Goal: Find specific page/section: Find specific page/section

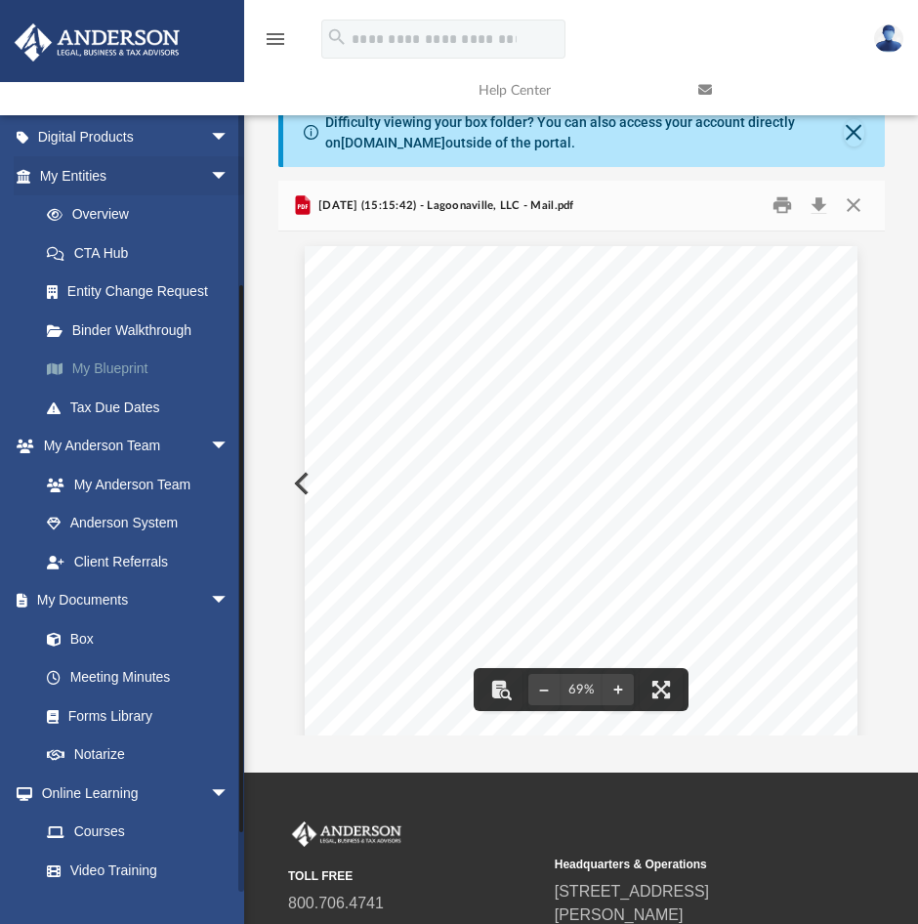
scroll to position [293, 0]
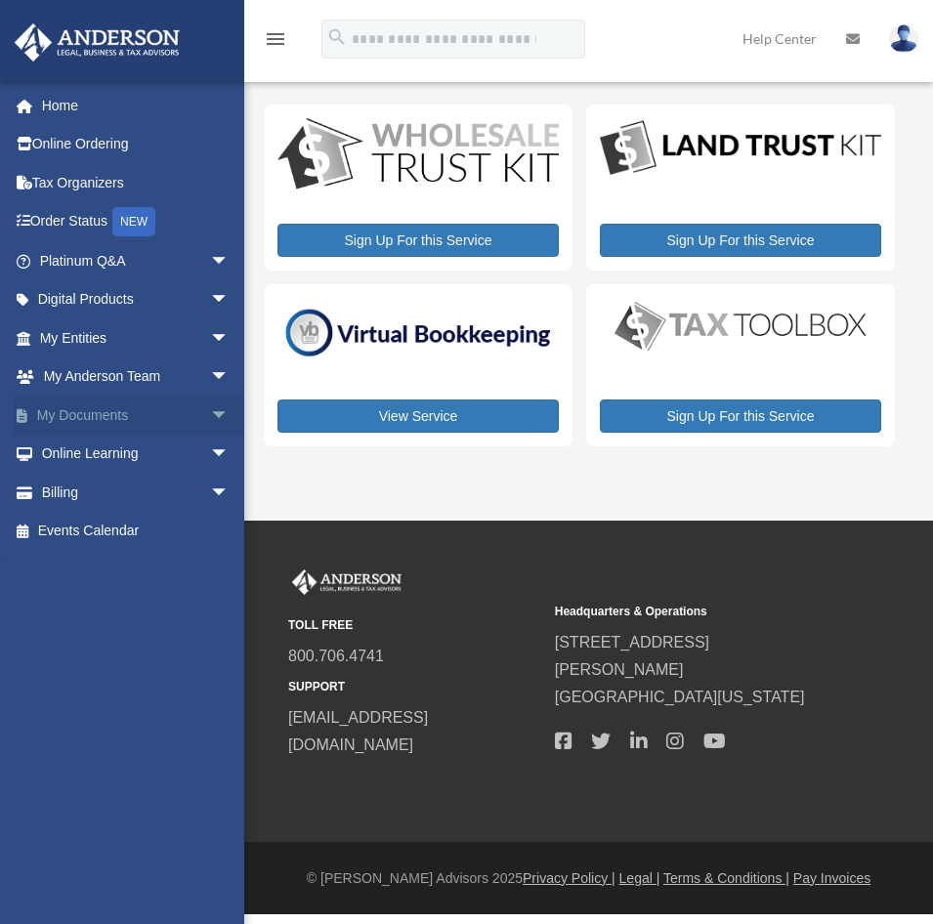
click at [127, 415] on link "My Documents arrow_drop_down" at bounding box center [136, 415] width 245 height 39
click at [210, 413] on span "arrow_drop_down" at bounding box center [229, 416] width 39 height 40
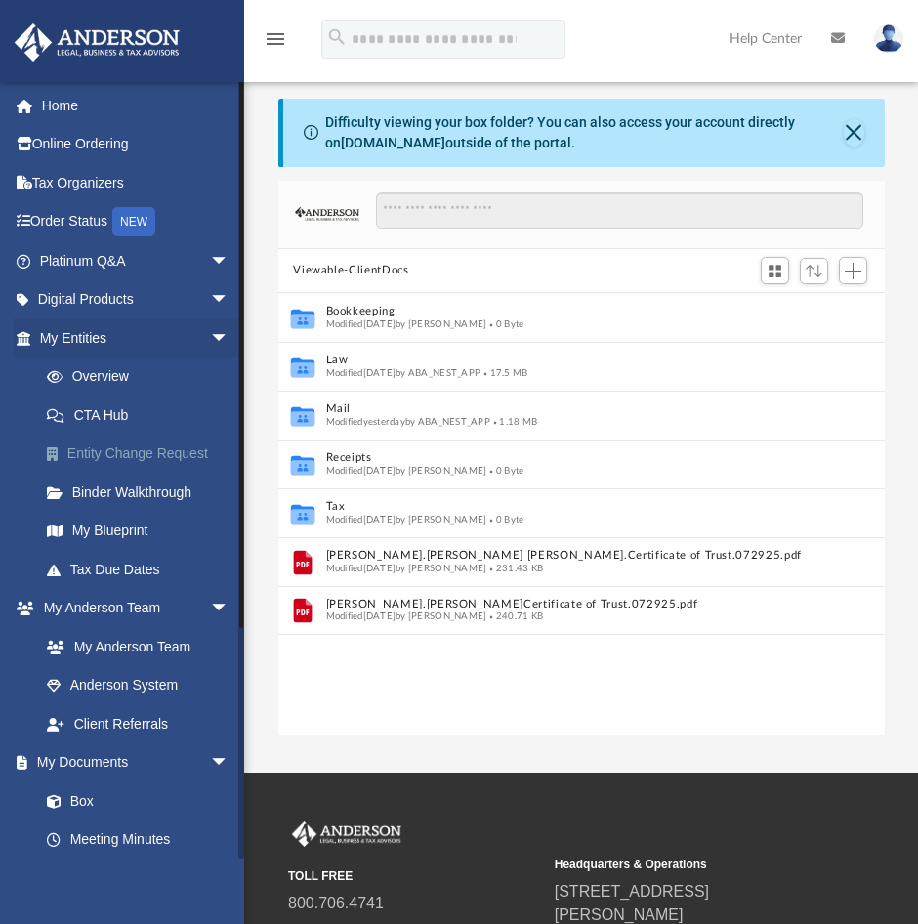
scroll to position [430, 592]
click at [93, 798] on link "Box" at bounding box center [143, 801] width 232 height 39
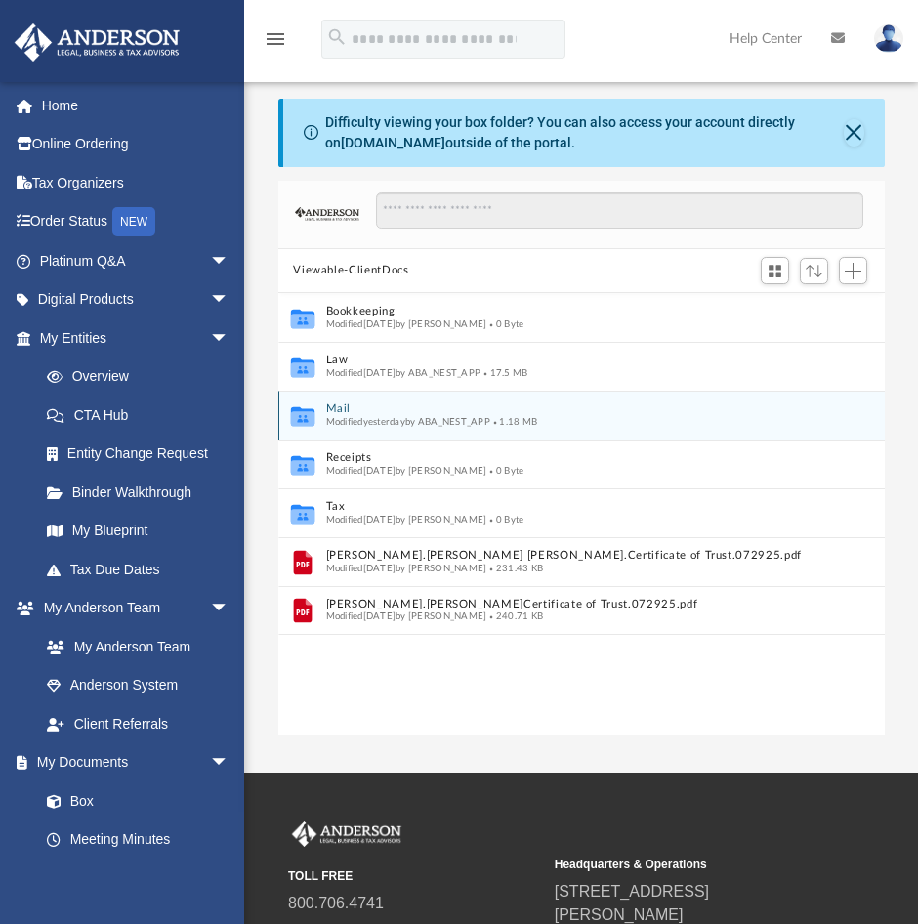
scroll to position [98, 0]
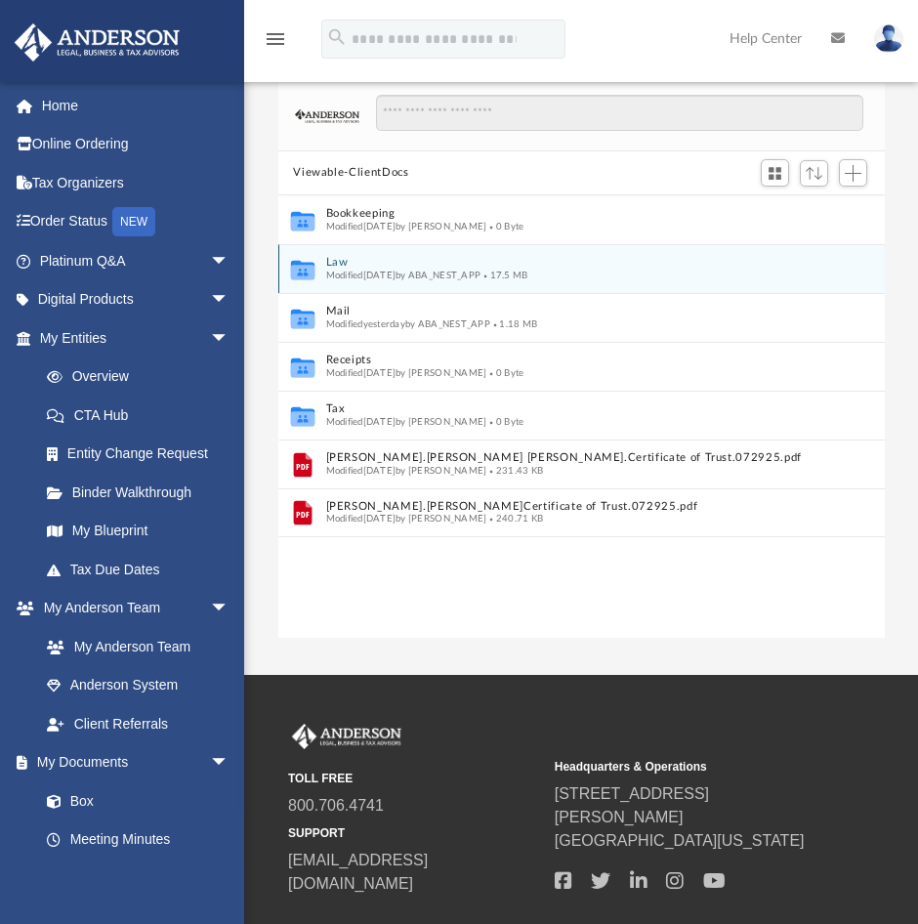
click at [418, 278] on span "Modified Thu Aug 14 2025 by ABA_NEST_APP" at bounding box center [402, 276] width 155 height 10
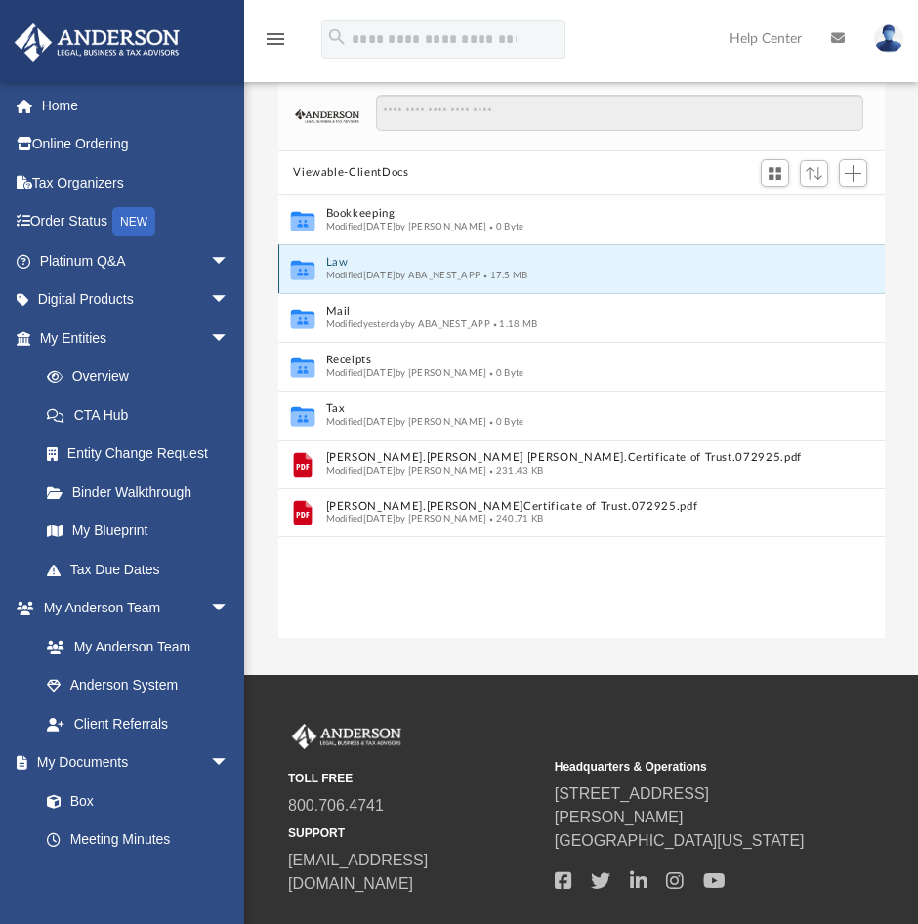
click at [302, 258] on icon "Collaborated Folder" at bounding box center [301, 269] width 29 height 31
click at [303, 266] on icon "grid" at bounding box center [301, 272] width 23 height 15
click at [312, 270] on icon "grid" at bounding box center [301, 272] width 23 height 15
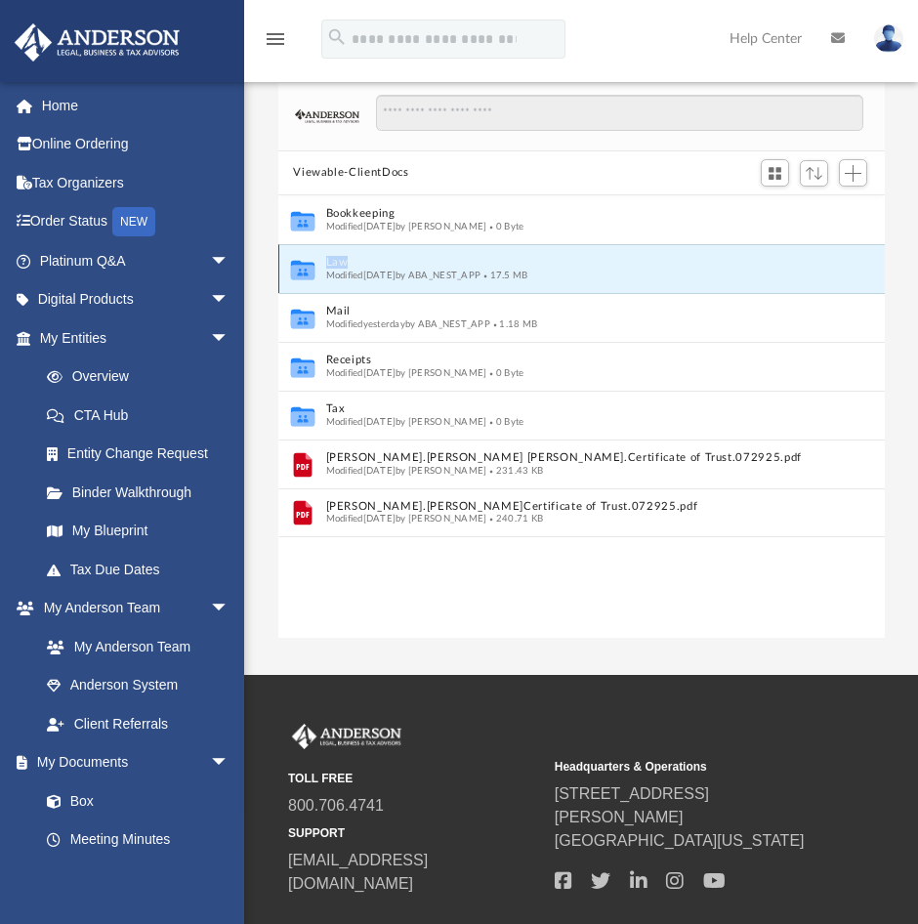
click at [312, 270] on icon "grid" at bounding box center [301, 272] width 23 height 15
drag, startPoint x: 312, startPoint y: 270, endPoint x: 351, endPoint y: 274, distance: 39.3
click at [351, 274] on span "Modified Thu Aug 14 2025 by ABA_NEST_APP" at bounding box center [402, 276] width 155 height 10
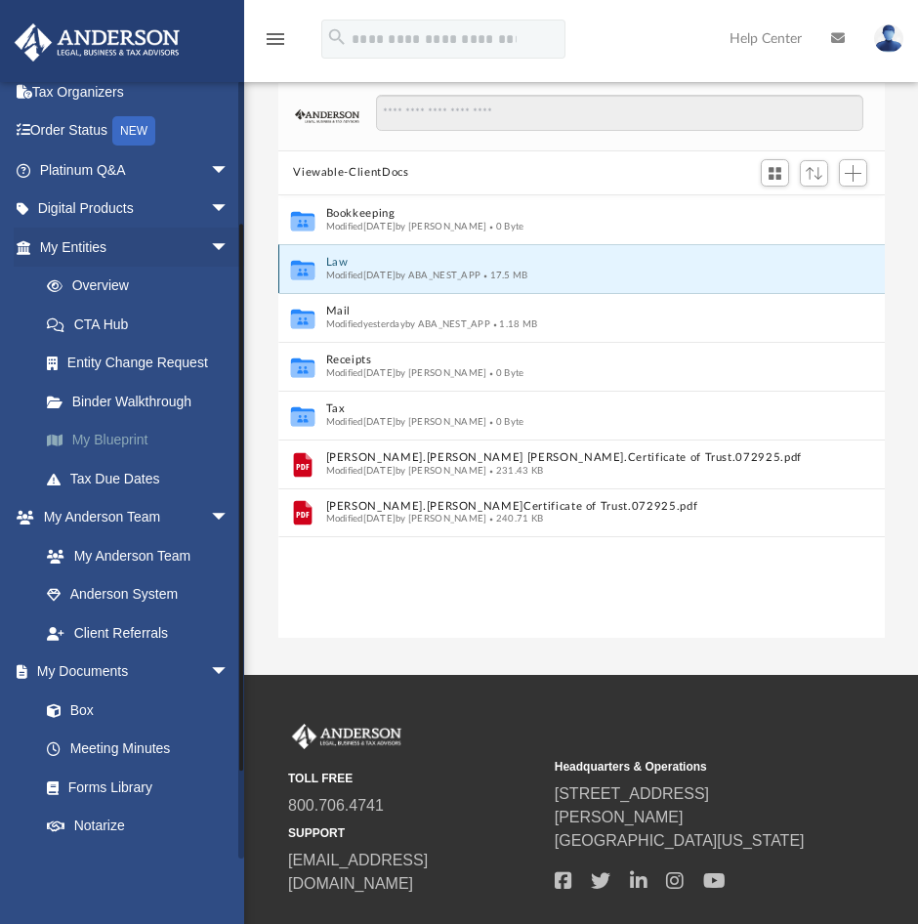
scroll to position [195, 0]
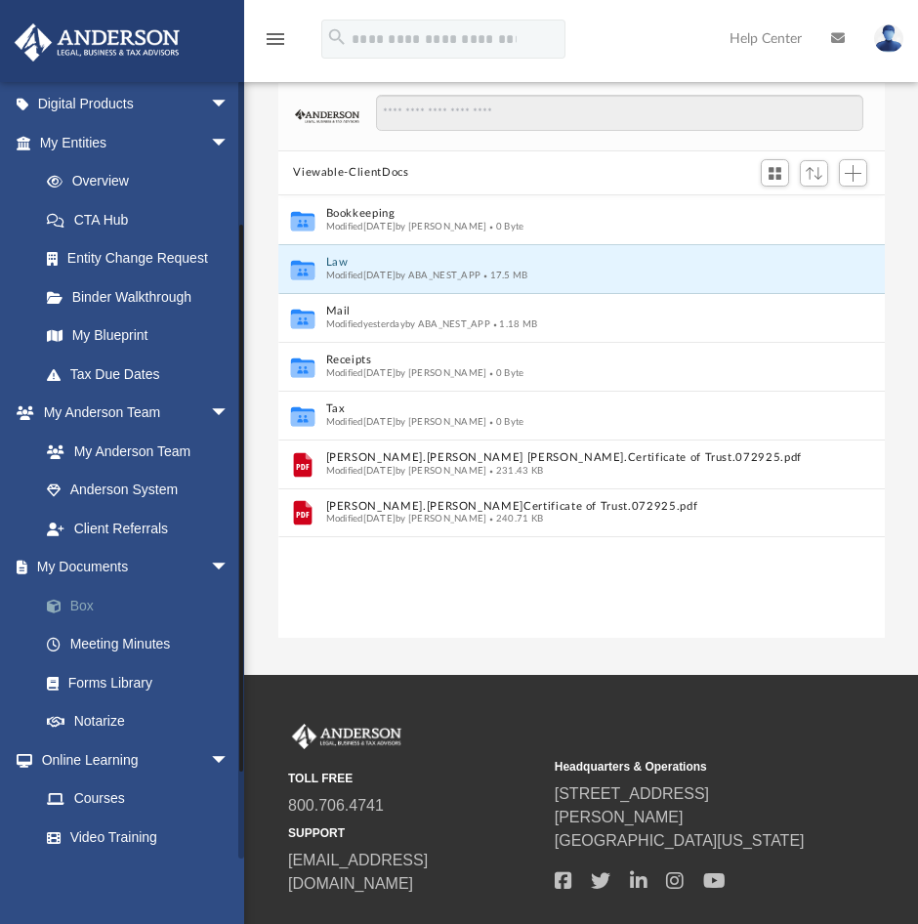
click at [97, 602] on link "Box" at bounding box center [143, 605] width 232 height 39
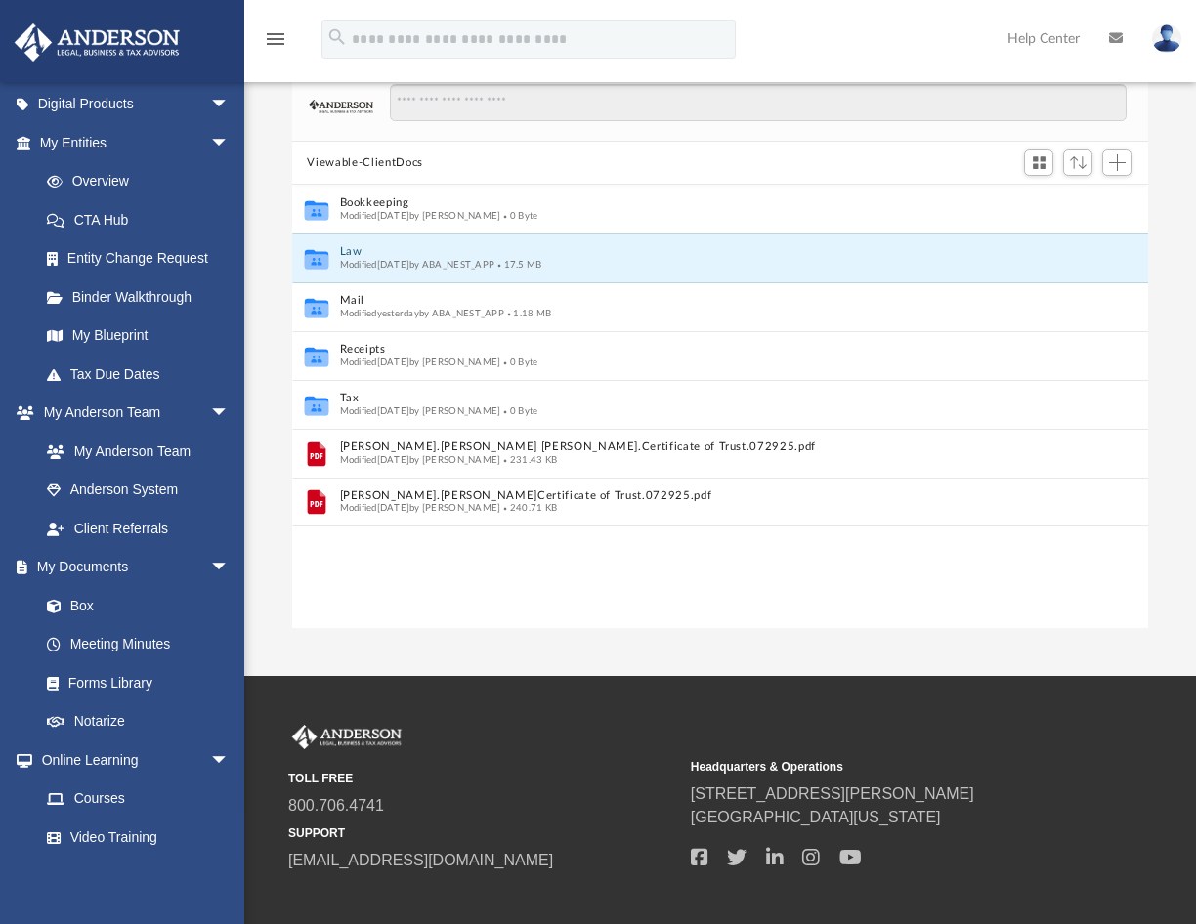
scroll to position [430, 841]
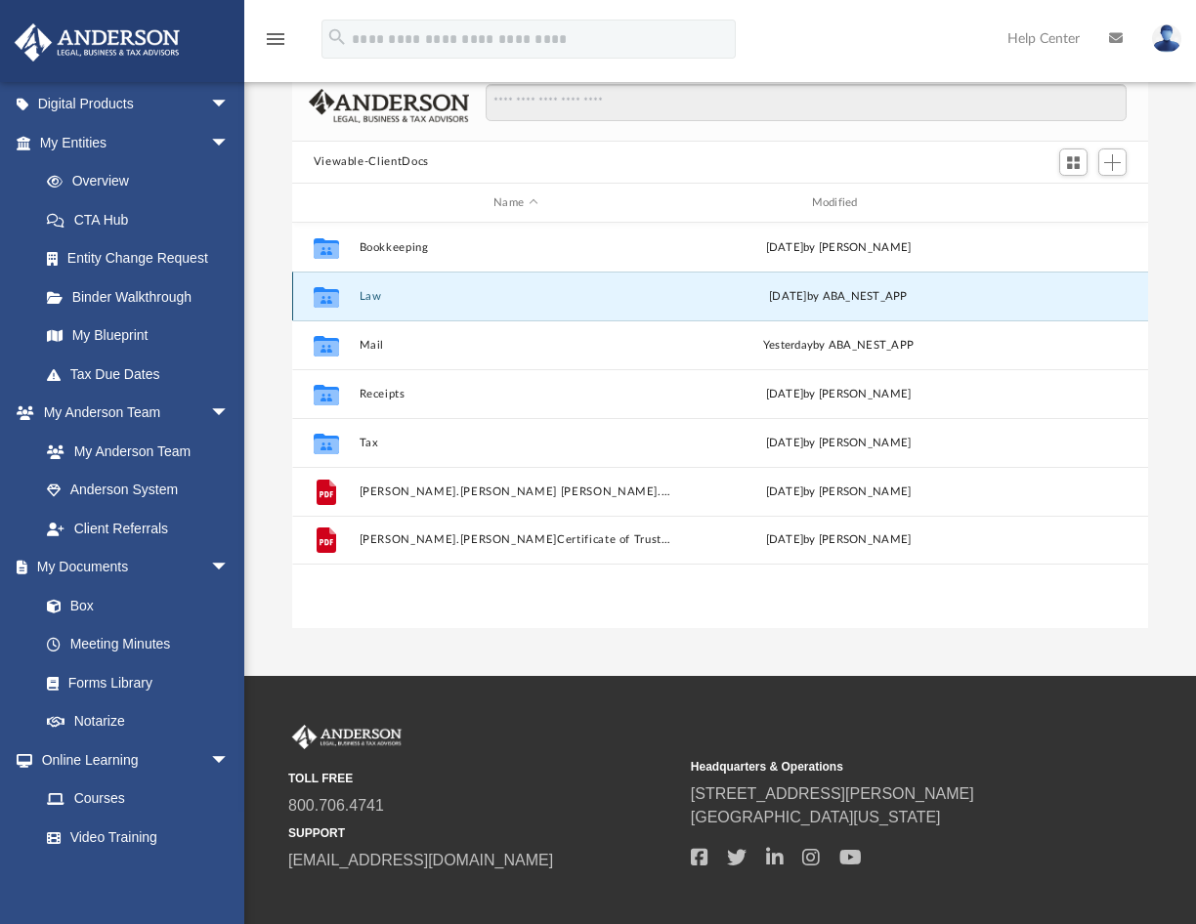
click at [391, 300] on button "Law" at bounding box center [516, 296] width 314 height 13
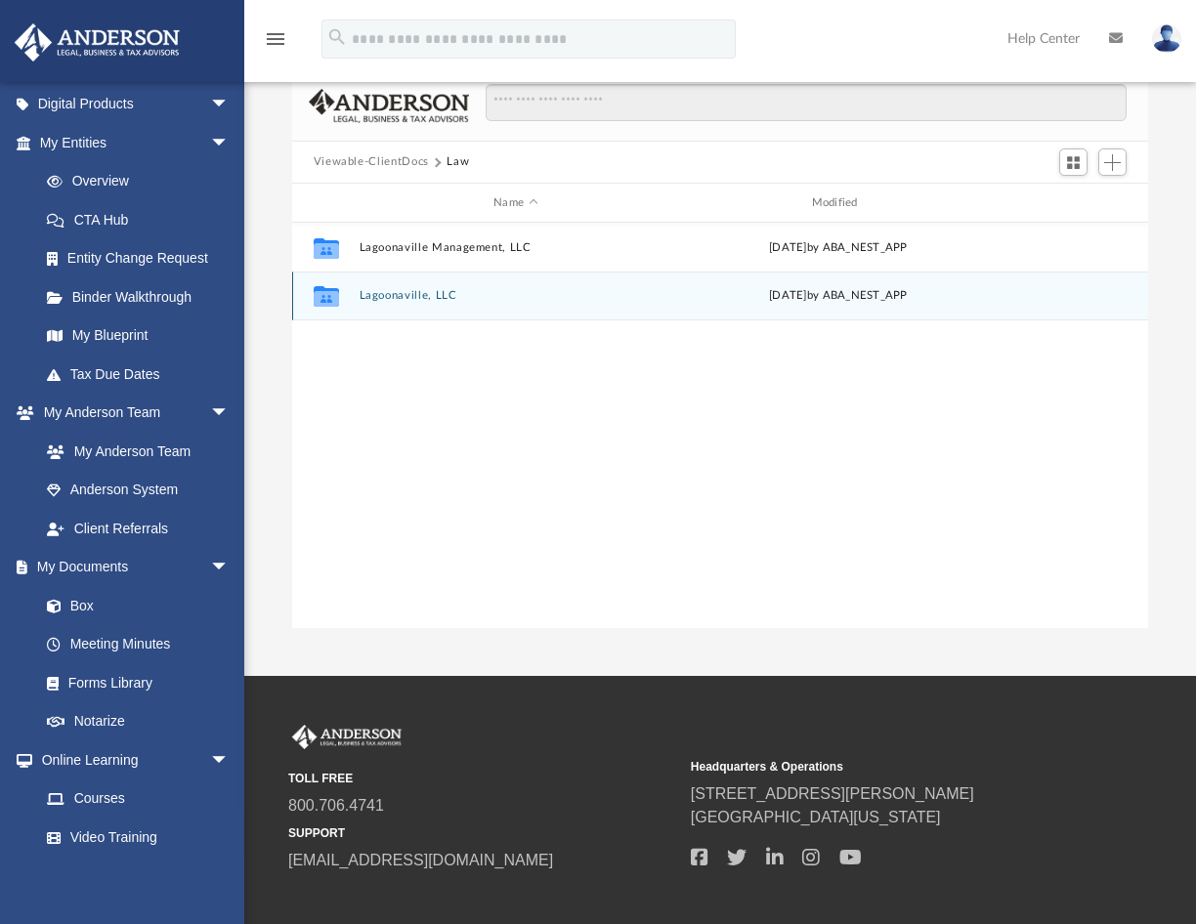
click at [391, 300] on button "Lagoonaville, LLC" at bounding box center [516, 296] width 314 height 13
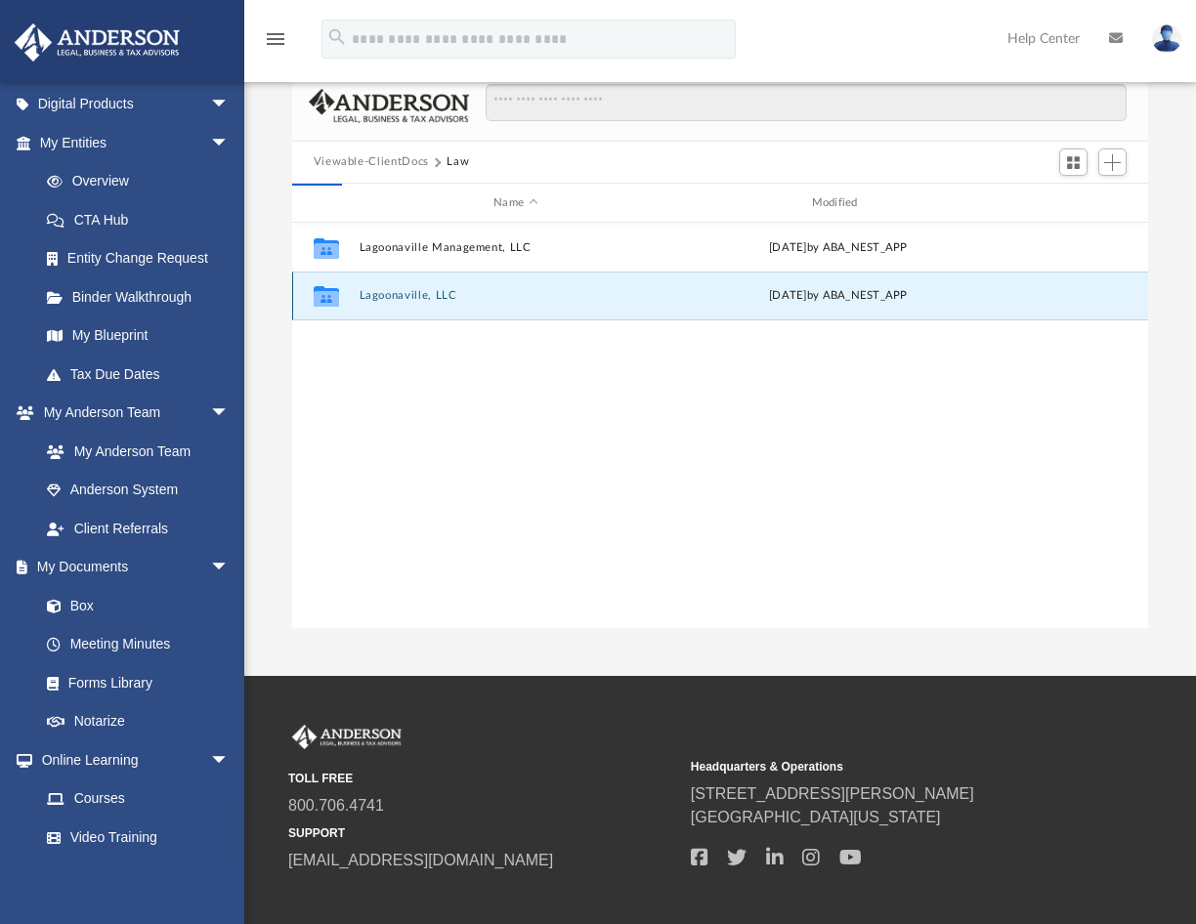
click at [391, 300] on button "Lagoonaville, LLC" at bounding box center [516, 296] width 314 height 13
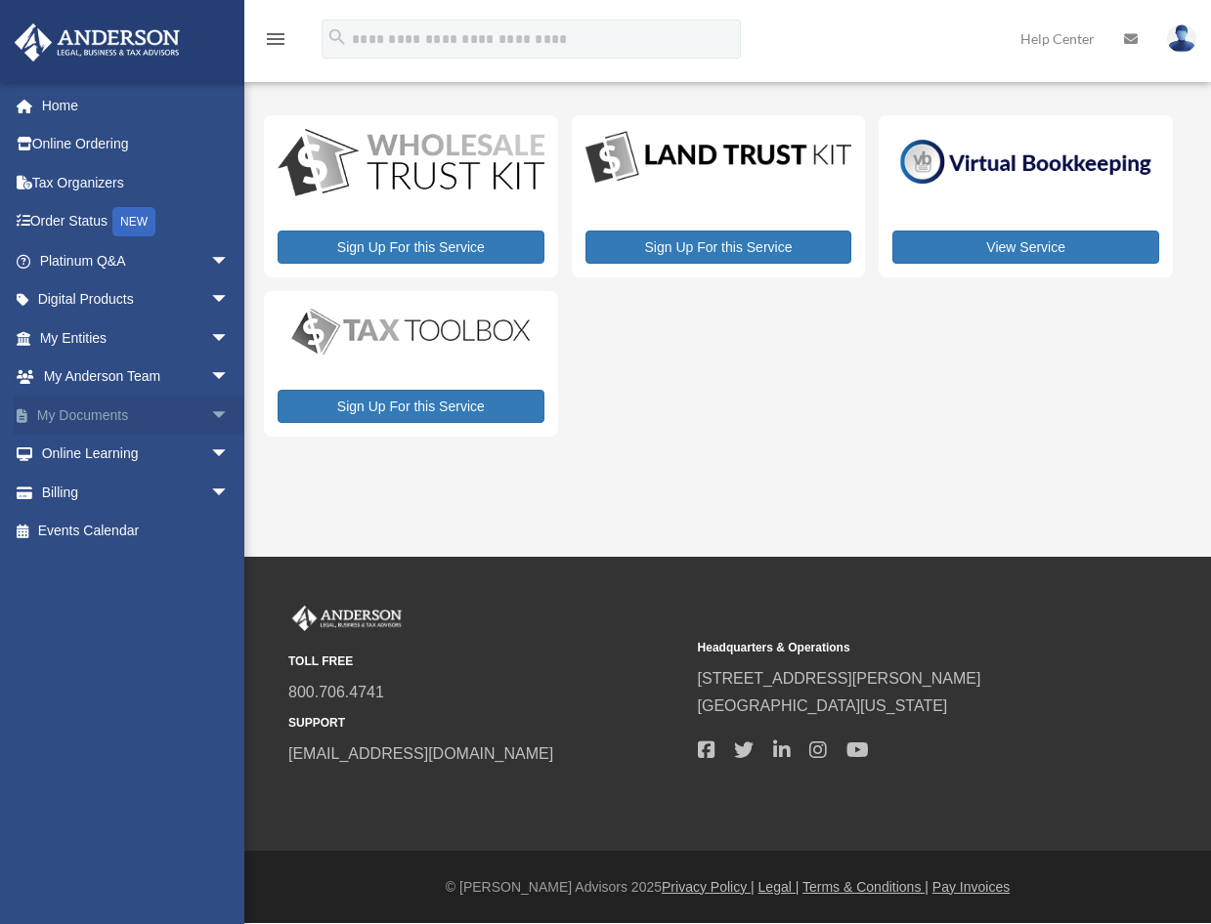
click at [215, 416] on span "arrow_drop_down" at bounding box center [229, 416] width 39 height 40
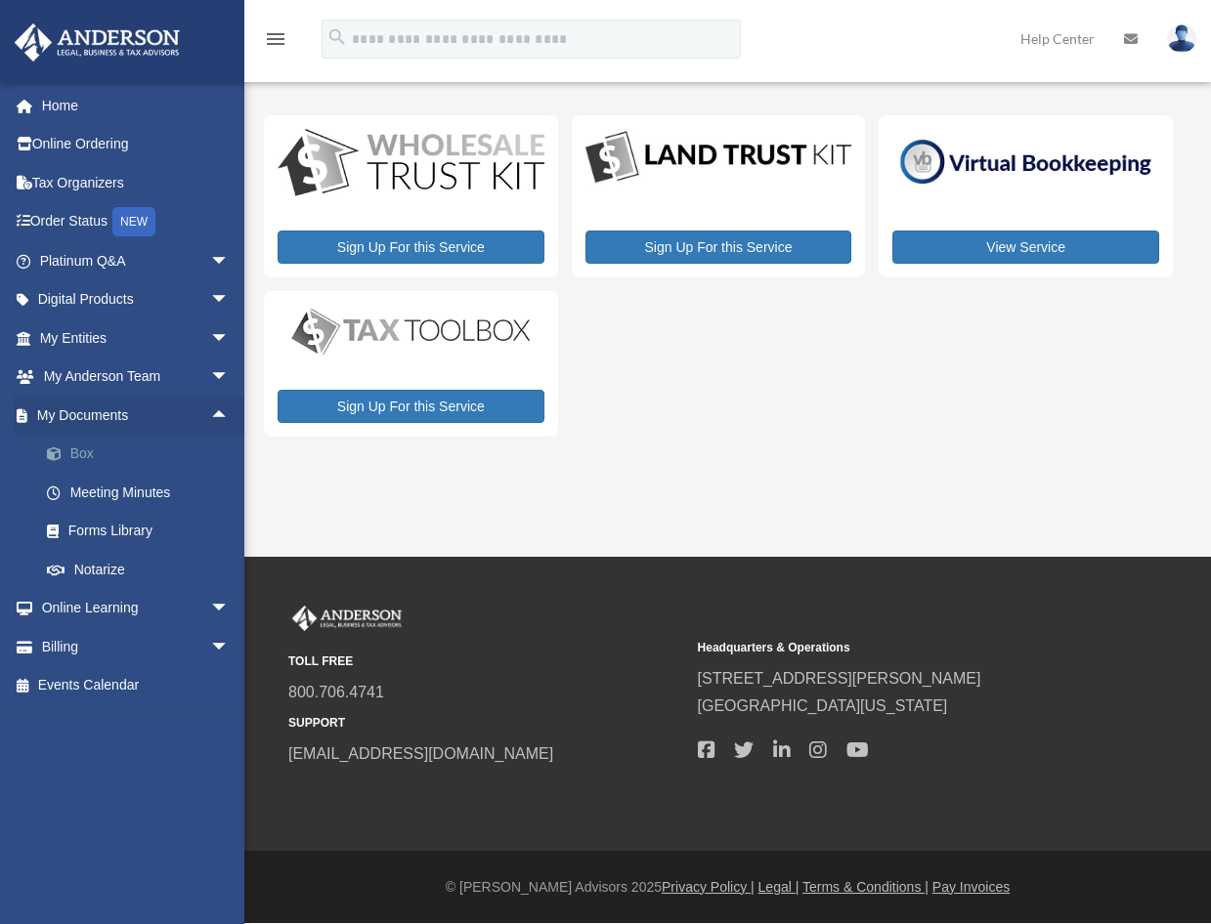
click at [77, 443] on link "Box" at bounding box center [143, 454] width 232 height 39
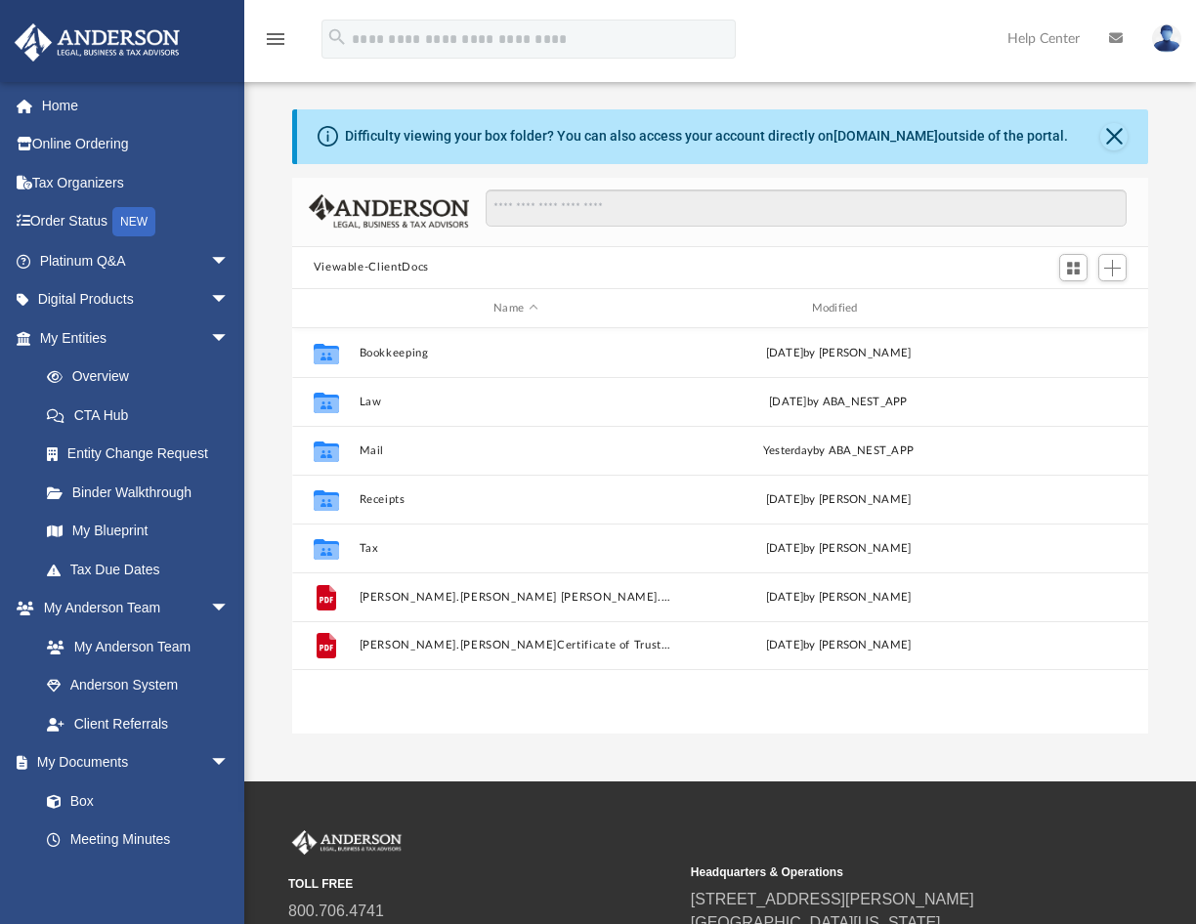
scroll to position [430, 841]
click at [93, 337] on link "My Entities arrow_drop_down" at bounding box center [136, 338] width 245 height 39
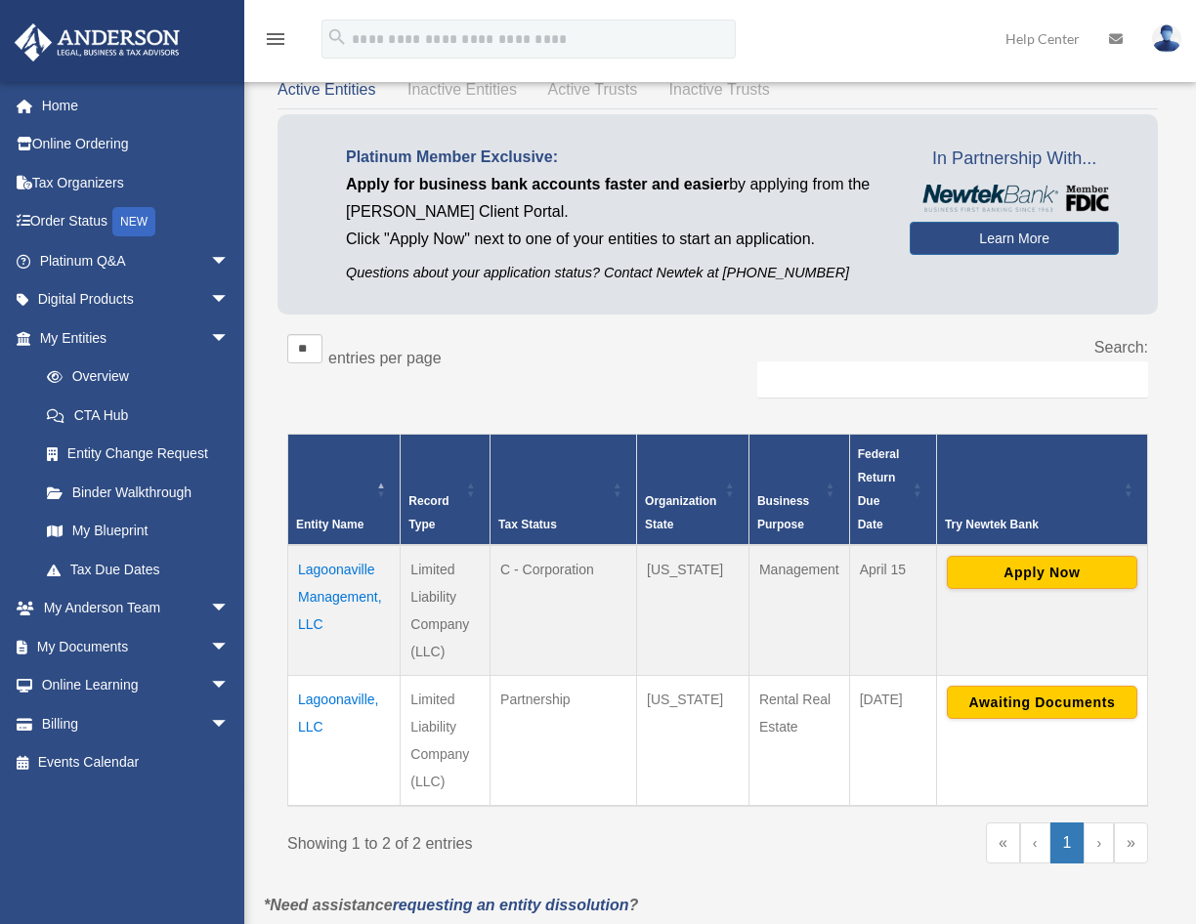
scroll to position [293, 0]
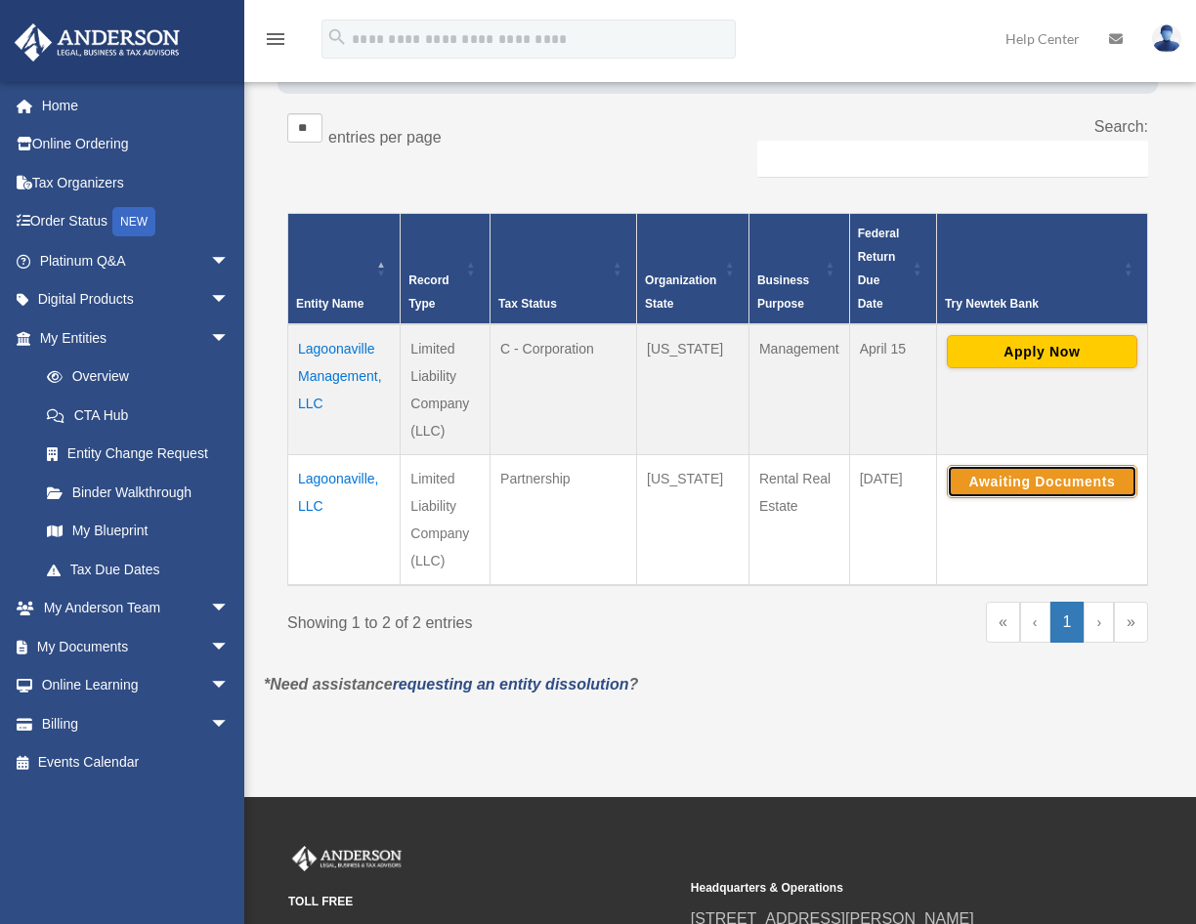
click at [1003, 481] on button "Awaiting Documents" at bounding box center [1042, 481] width 191 height 33
